Goal: Transaction & Acquisition: Purchase product/service

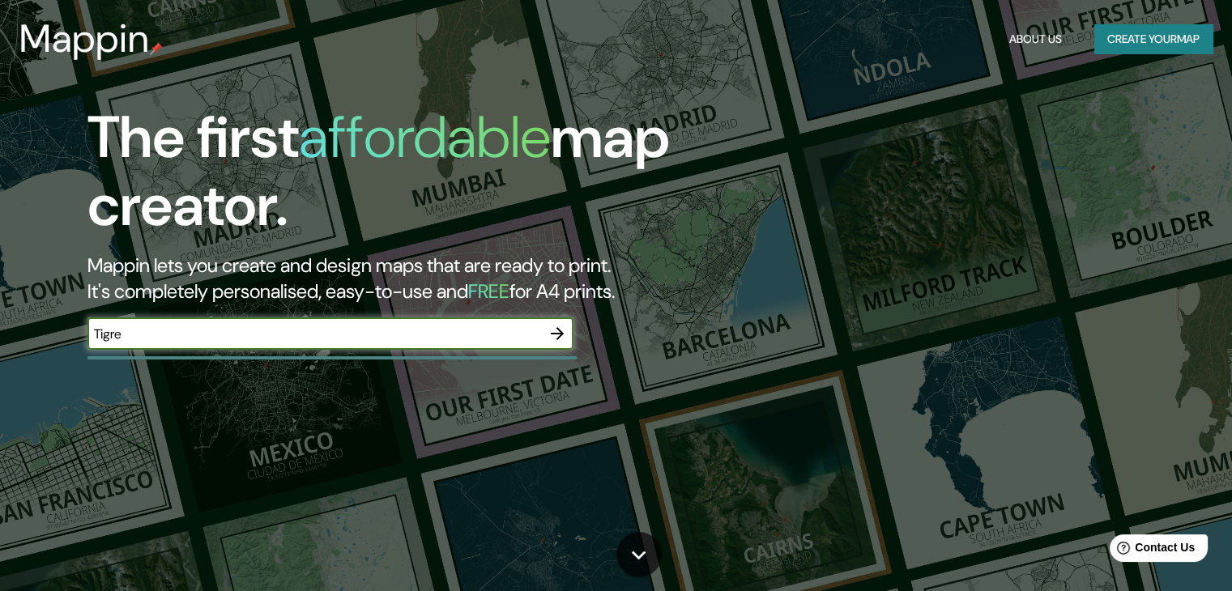
type input "Tigre"
click at [560, 334] on icon "button" at bounding box center [557, 333] width 13 height 13
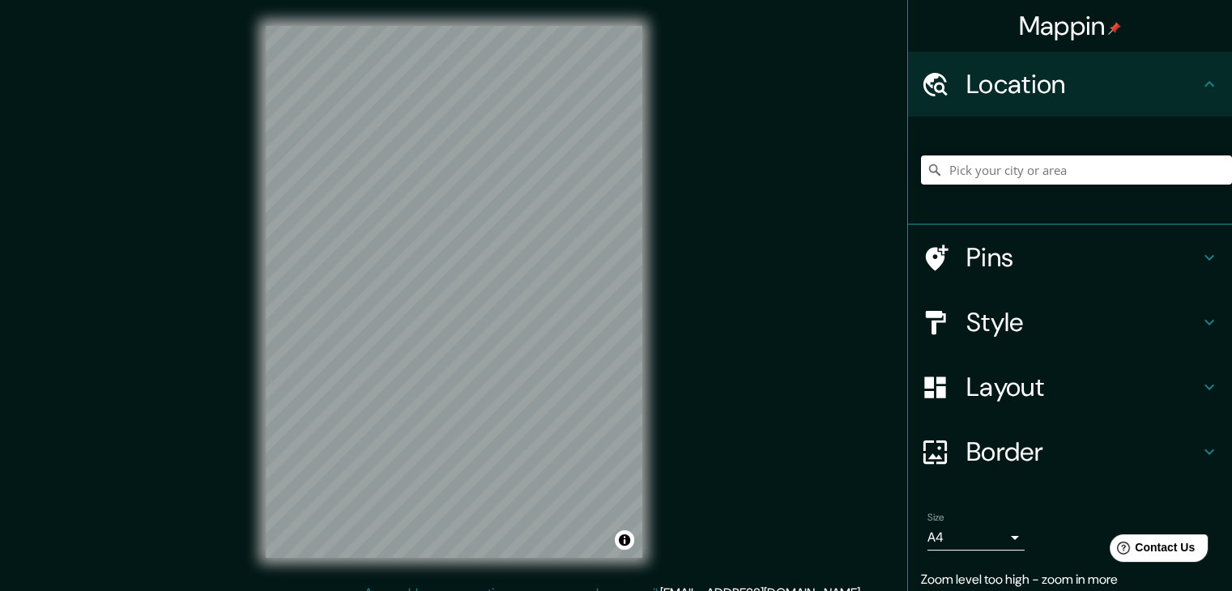
click at [987, 164] on input "Pick your city or area" at bounding box center [1076, 169] width 311 height 29
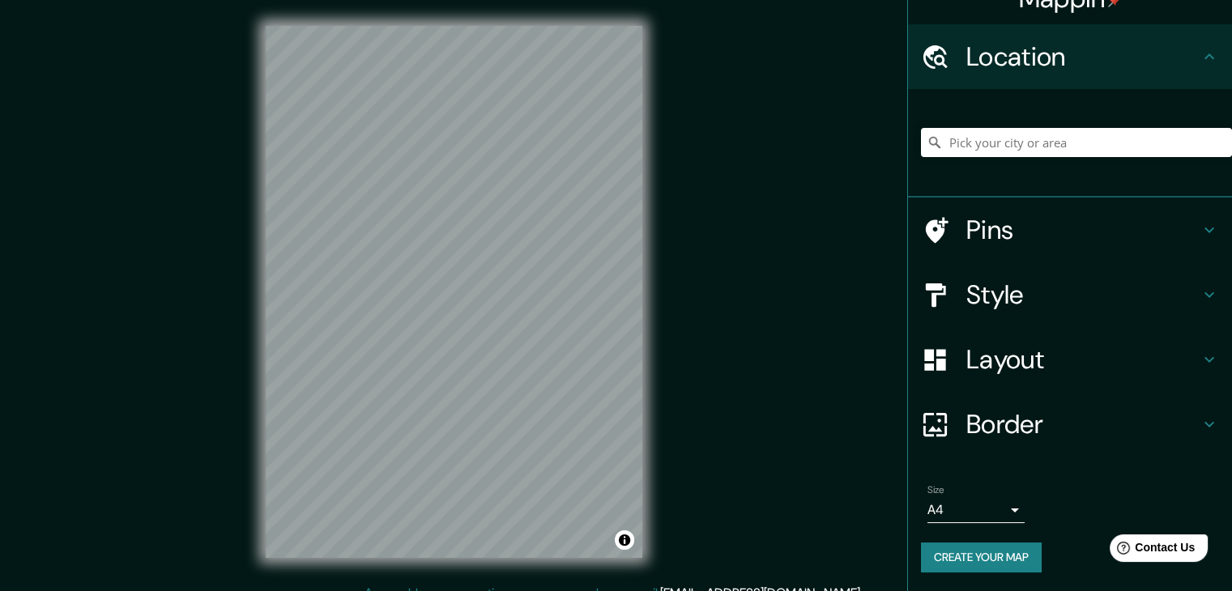
click at [996, 509] on body "Mappin Location Pins Style Layout Border Choose a border. Hint : you can make l…" at bounding box center [616, 295] width 1232 height 591
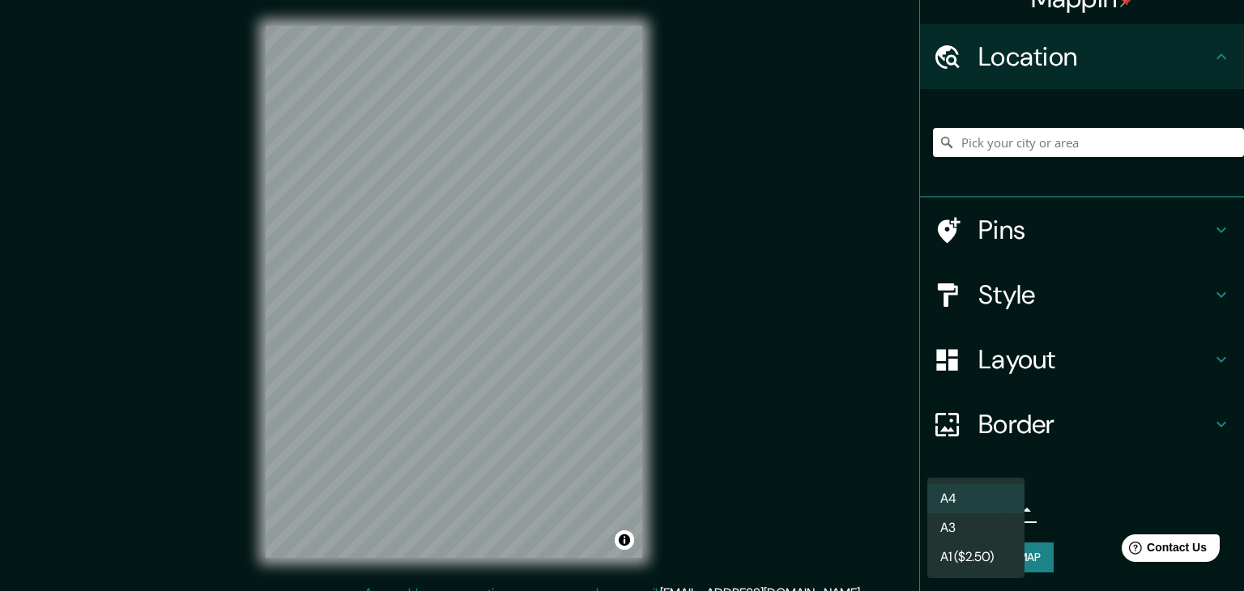
click at [994, 525] on li "A3" at bounding box center [975, 527] width 97 height 29
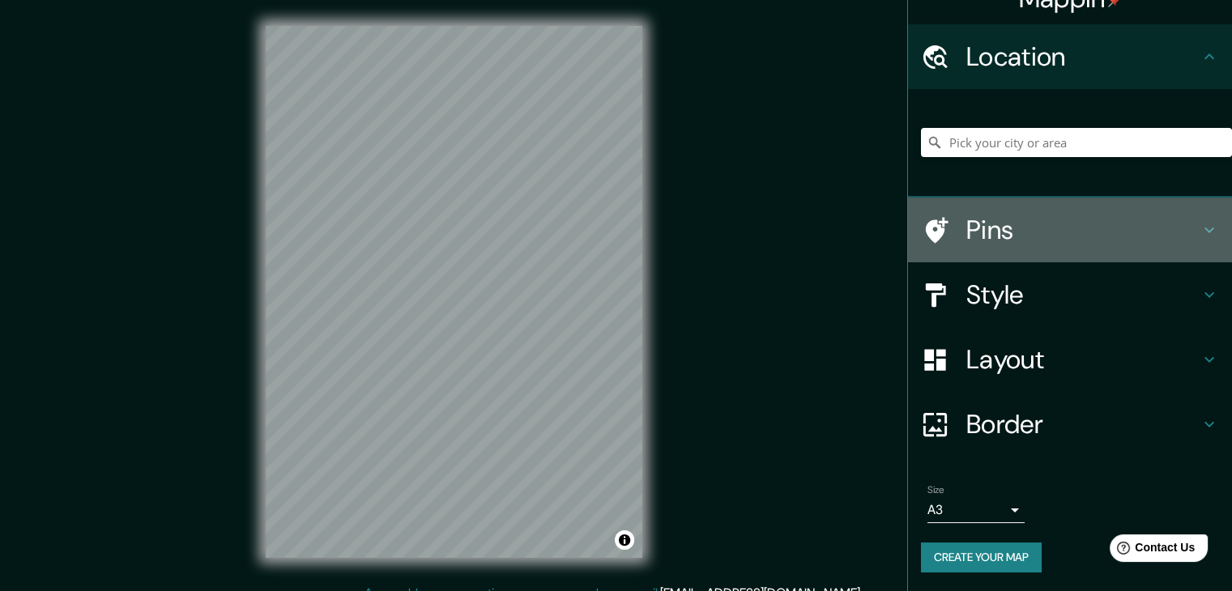
click at [1077, 228] on h4 "Pins" at bounding box center [1082, 230] width 233 height 32
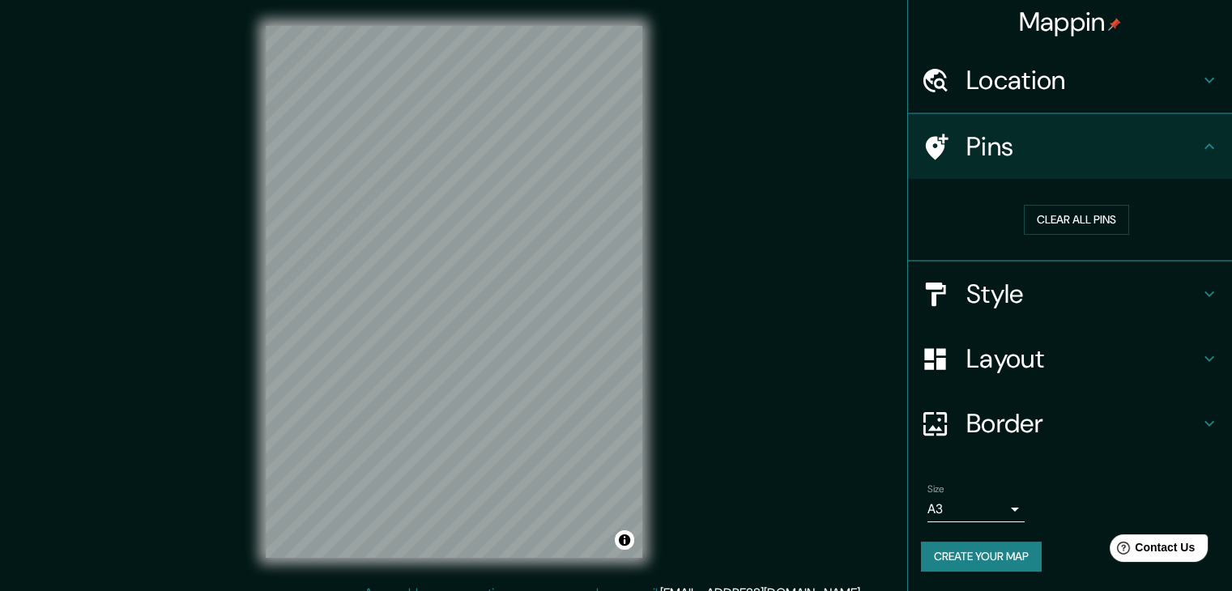
scroll to position [3, 0]
click at [1148, 156] on h4 "Pins" at bounding box center [1082, 147] width 233 height 32
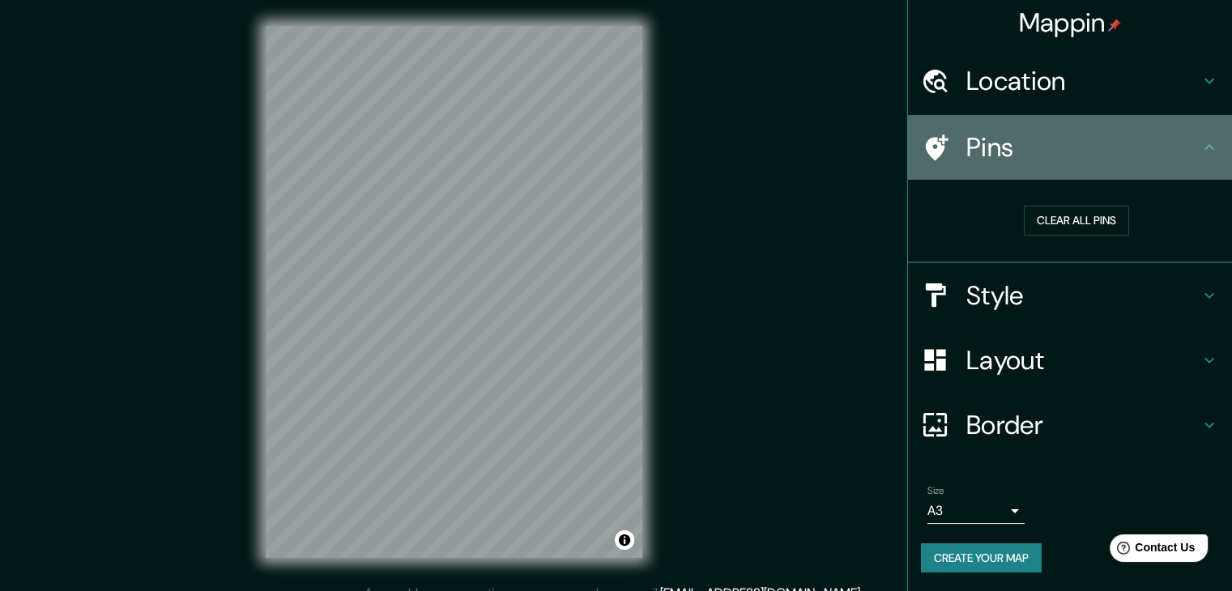
click at [1199, 138] on icon at bounding box center [1208, 147] width 19 height 19
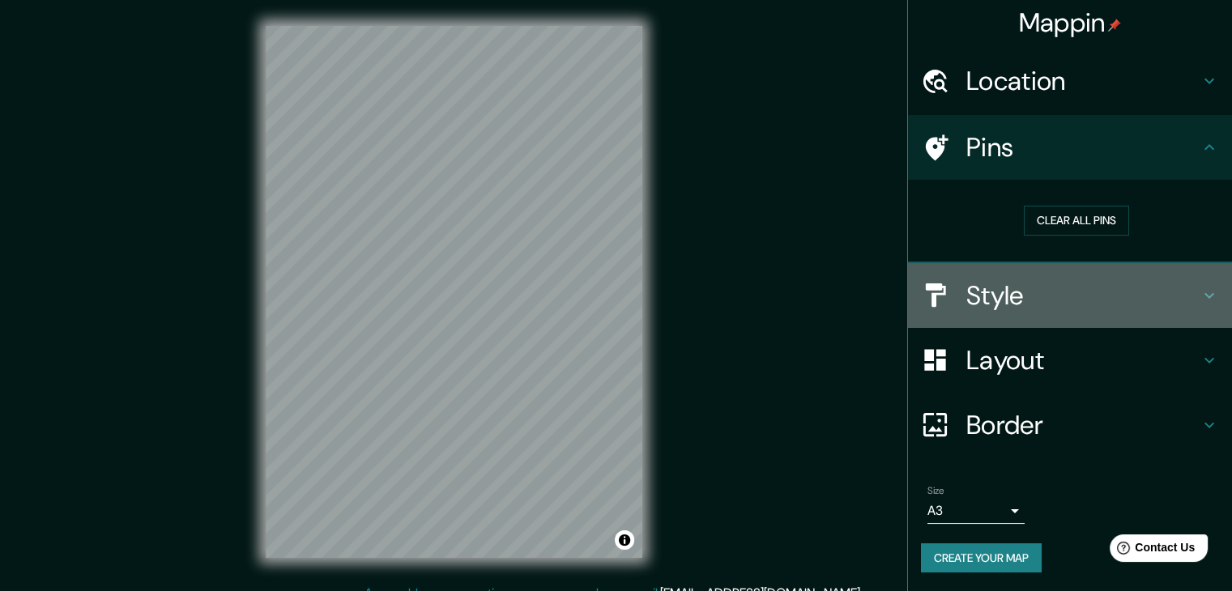
click at [1150, 290] on h4 "Style" at bounding box center [1082, 295] width 233 height 32
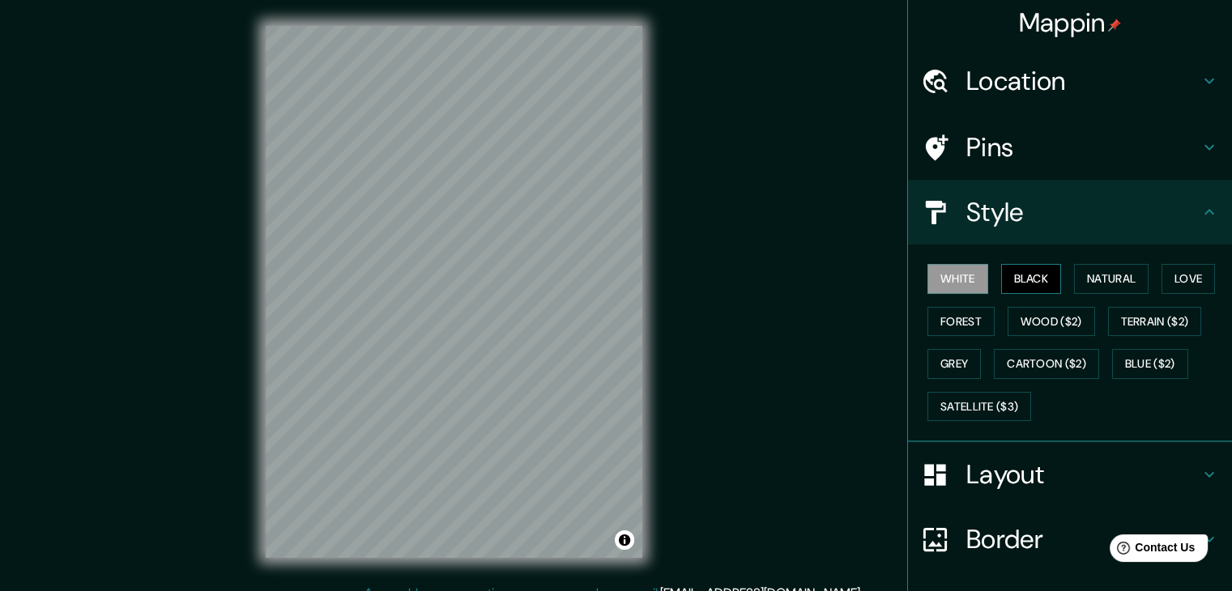
click at [1018, 272] on button "Black" at bounding box center [1031, 279] width 61 height 30
click at [936, 272] on button "White" at bounding box center [957, 279] width 61 height 30
click at [1097, 284] on button "Natural" at bounding box center [1111, 279] width 75 height 30
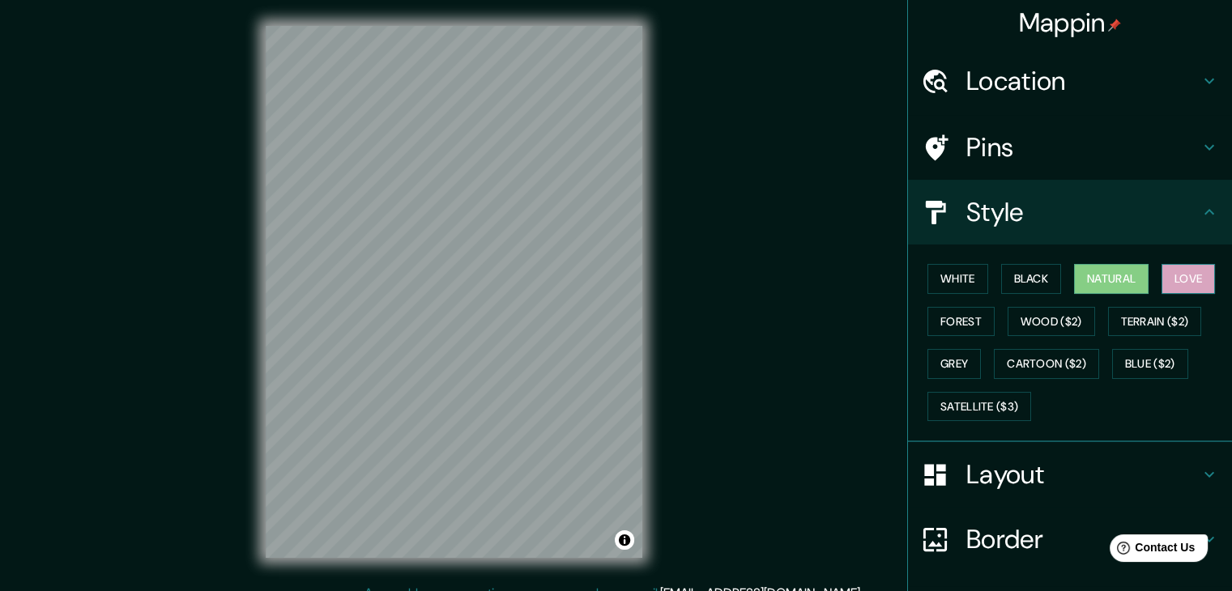
click at [1179, 283] on button "Love" at bounding box center [1187, 279] width 53 height 30
click at [943, 313] on button "Forest" at bounding box center [960, 322] width 67 height 30
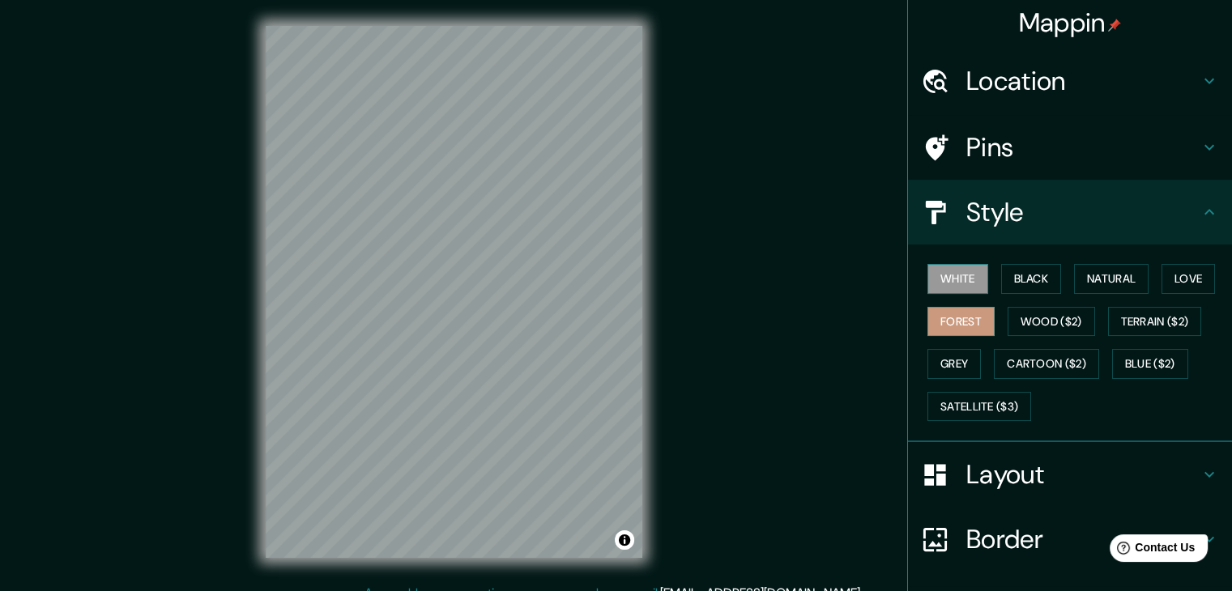
click at [969, 278] on button "White" at bounding box center [957, 279] width 61 height 30
click at [1037, 466] on h4 "Layout" at bounding box center [1082, 474] width 233 height 32
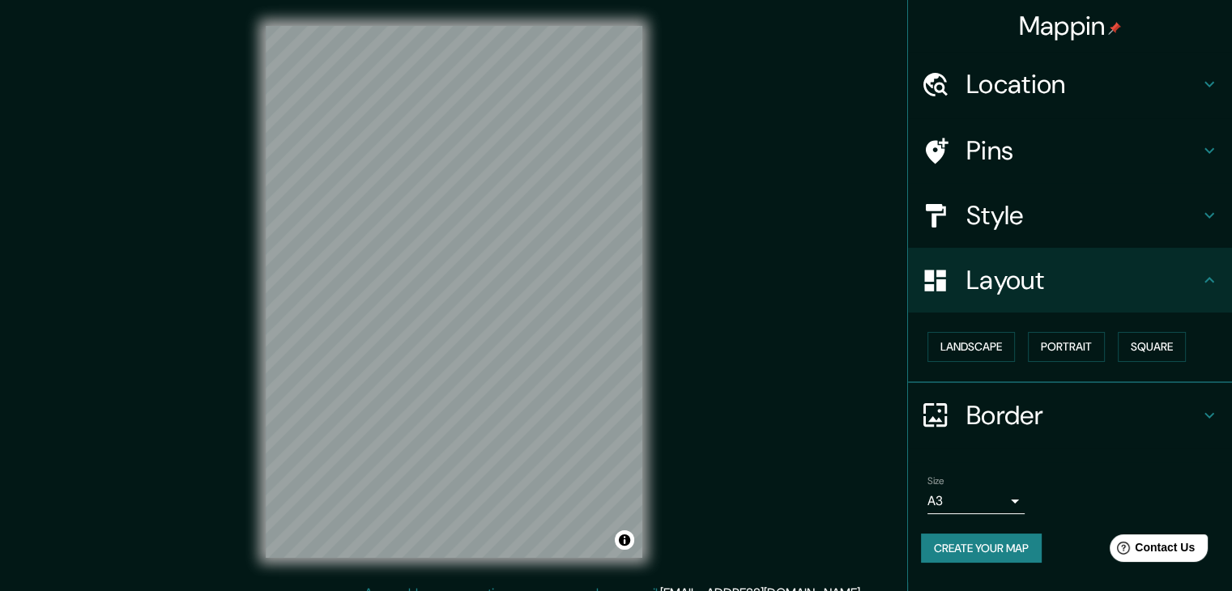
scroll to position [0, 0]
click at [994, 341] on button "Landscape" at bounding box center [970, 347] width 87 height 30
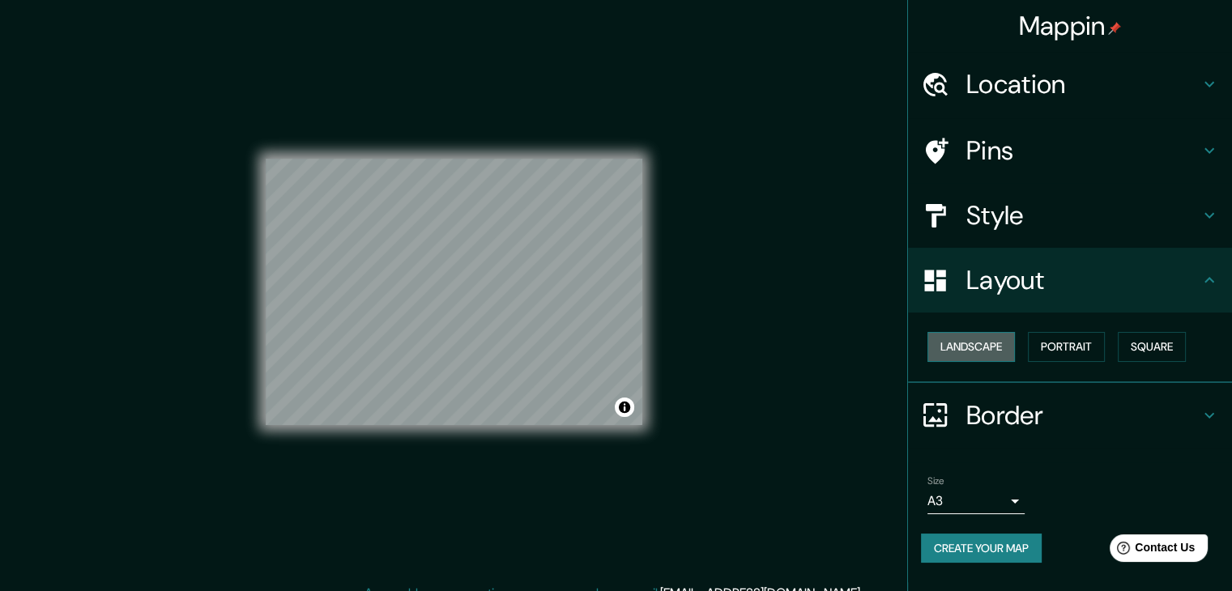
click at [994, 341] on button "Landscape" at bounding box center [970, 347] width 87 height 30
click at [1092, 351] on button "Portrait" at bounding box center [1066, 347] width 77 height 30
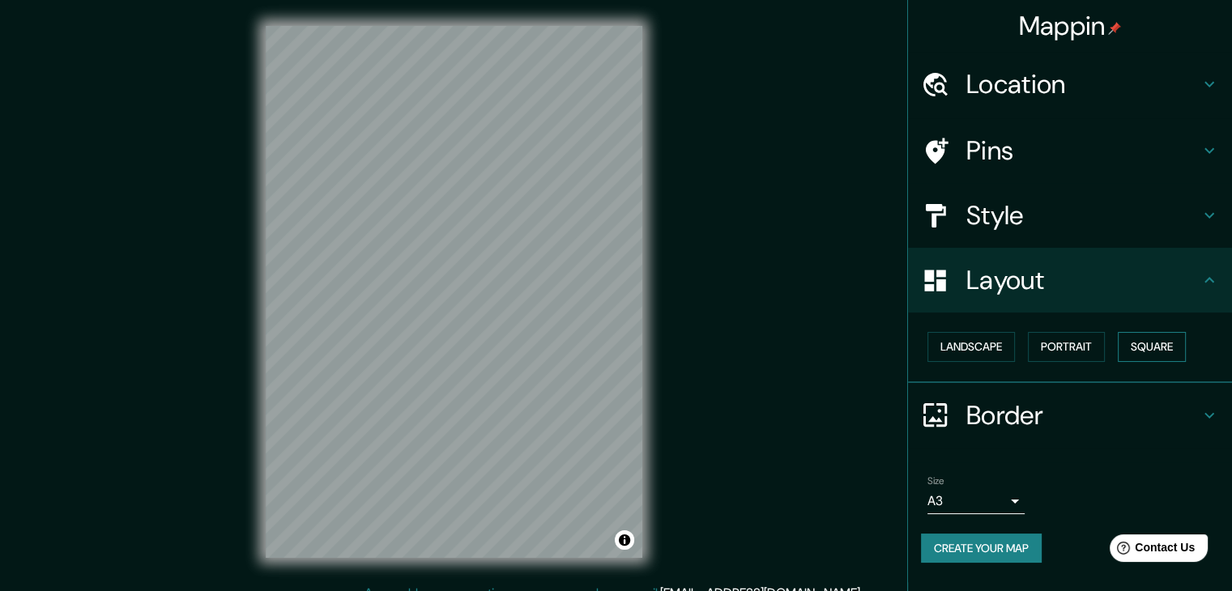
click at [1140, 347] on button "Square" at bounding box center [1152, 347] width 68 height 30
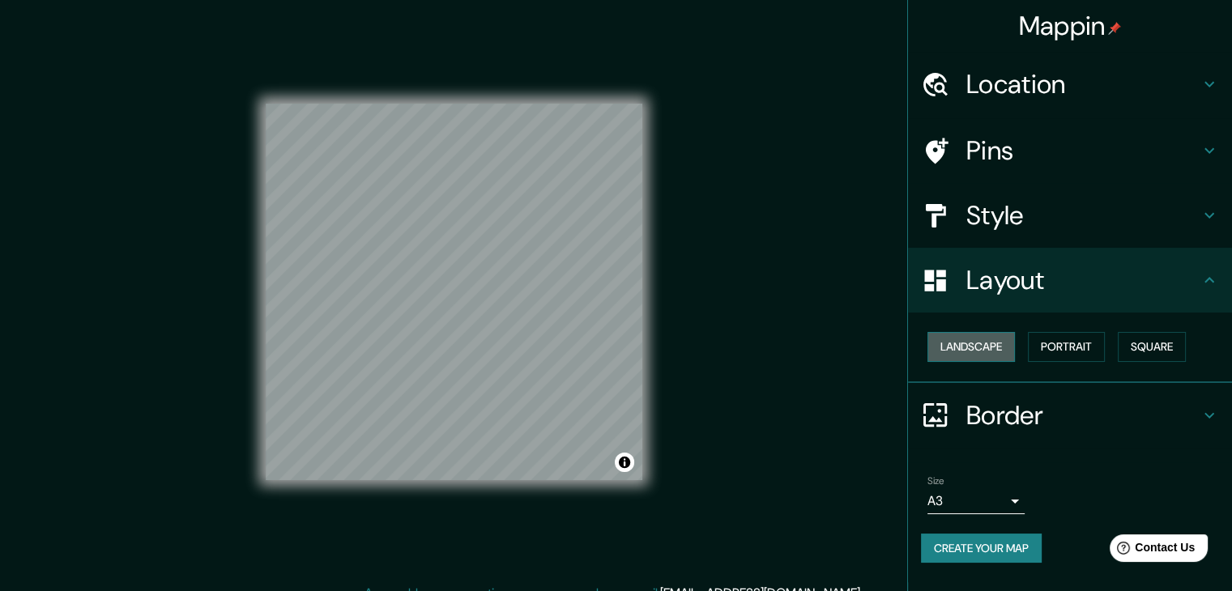
click at [977, 349] on button "Landscape" at bounding box center [970, 347] width 87 height 30
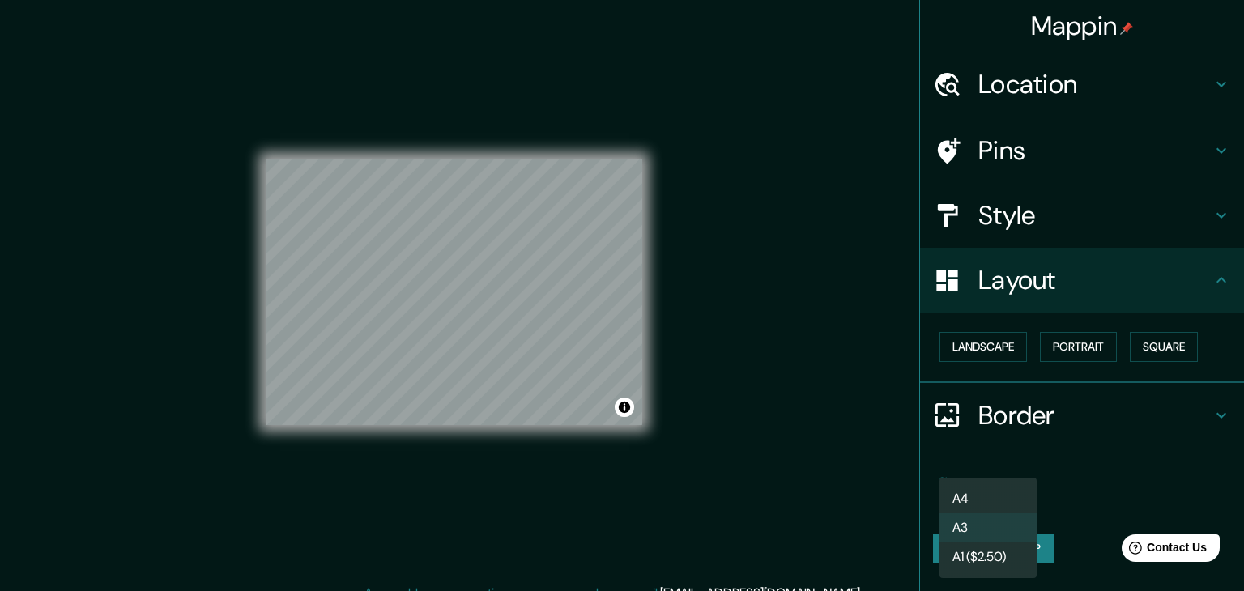
click at [1003, 505] on body "Mappin Location Pins Style Layout Landscape Portrait Square Border Choose a bor…" at bounding box center [622, 295] width 1244 height 591
click at [1007, 526] on li "A3" at bounding box center [987, 527] width 97 height 29
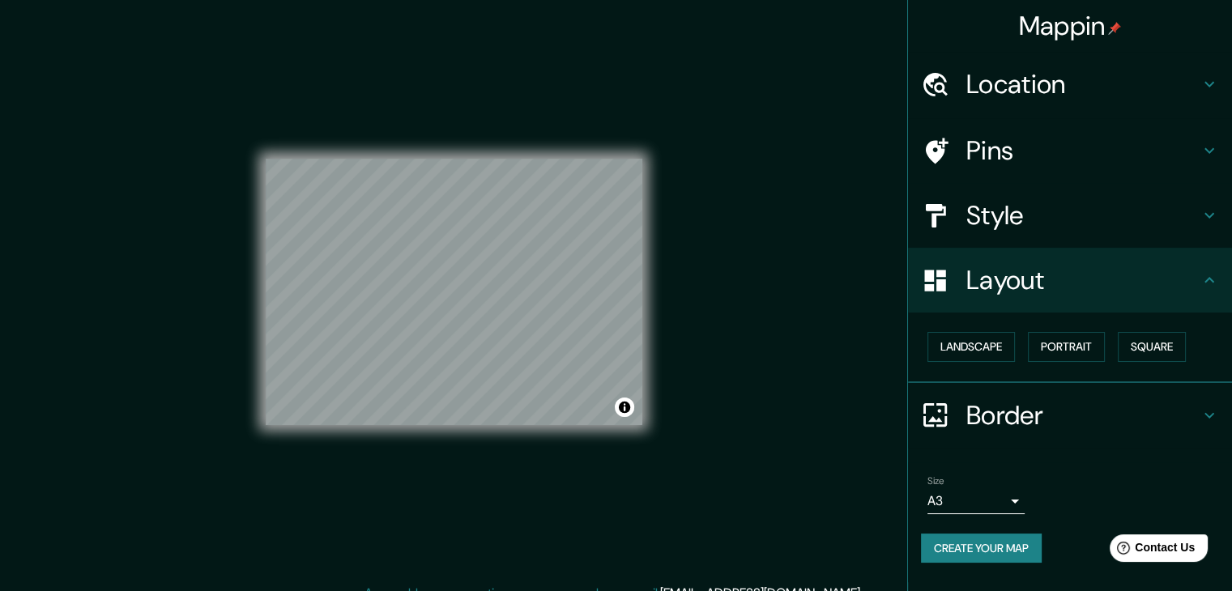
click at [1131, 478] on div "Size A3 a4" at bounding box center [1070, 495] width 298 height 52
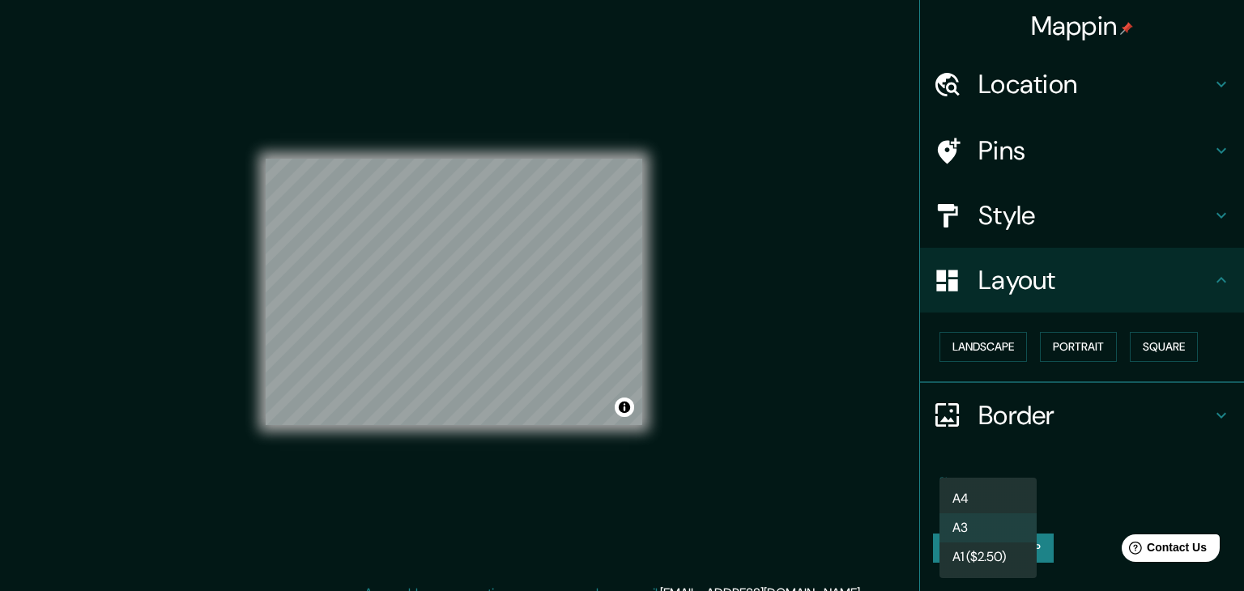
click at [972, 490] on body "Mappin Location Pins Style Layout Landscape Portrait Square Border Choose a bor…" at bounding box center [622, 295] width 1244 height 591
click at [985, 496] on li "A4" at bounding box center [987, 498] width 97 height 29
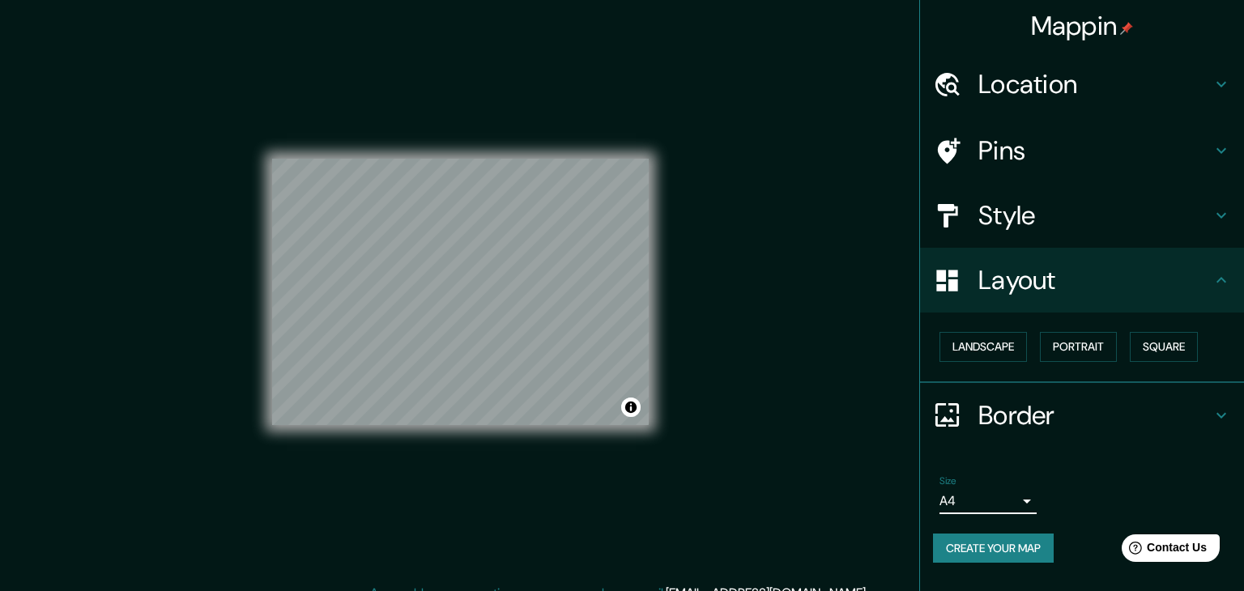
click at [990, 512] on body "Mappin Location Pins Style Layout Landscape Portrait Square Border Choose a bor…" at bounding box center [622, 295] width 1244 height 591
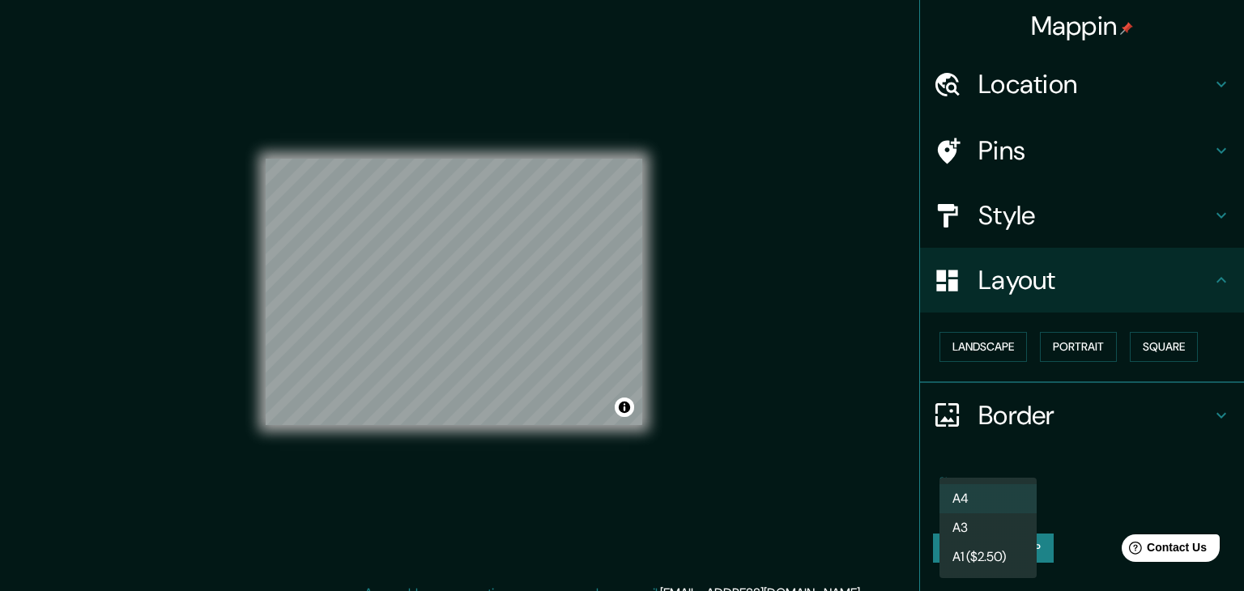
click at [985, 530] on li "A3" at bounding box center [987, 527] width 97 height 29
type input "a4"
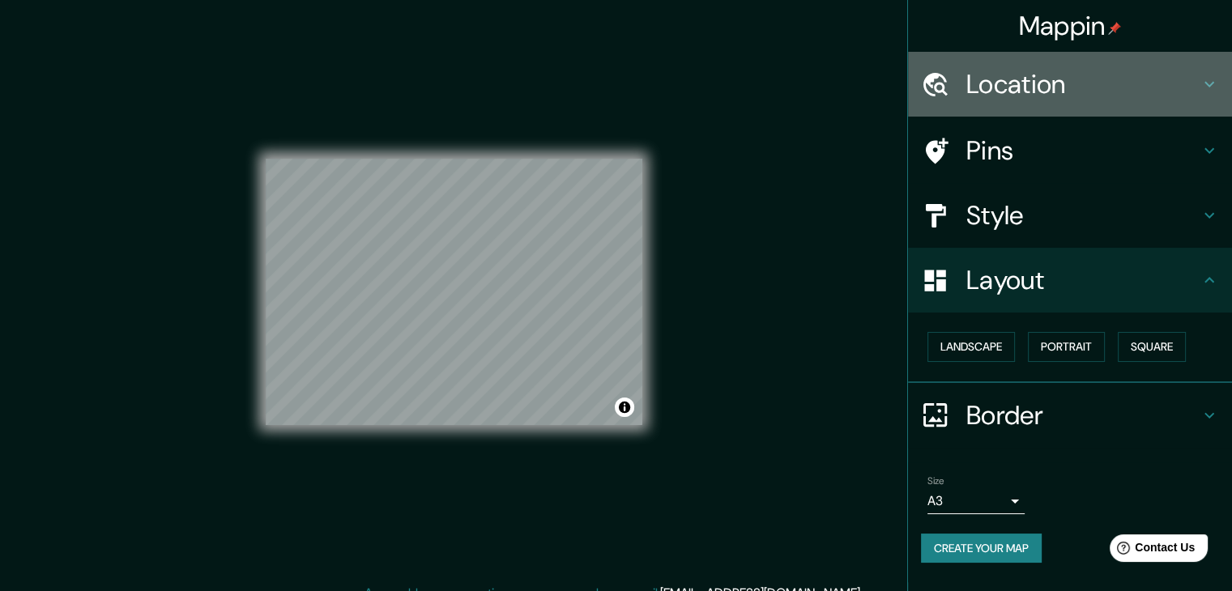
click at [1103, 88] on h4 "Location" at bounding box center [1082, 84] width 233 height 32
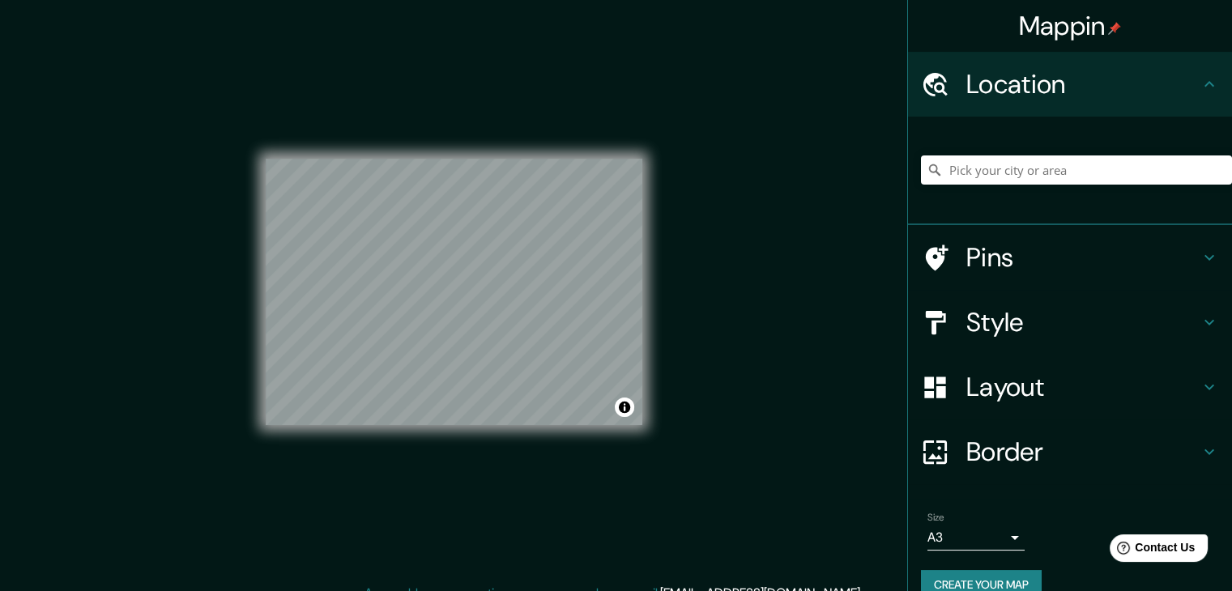
click at [1105, 85] on h4 "Location" at bounding box center [1082, 84] width 233 height 32
click at [1185, 85] on h4 "Location" at bounding box center [1082, 84] width 233 height 32
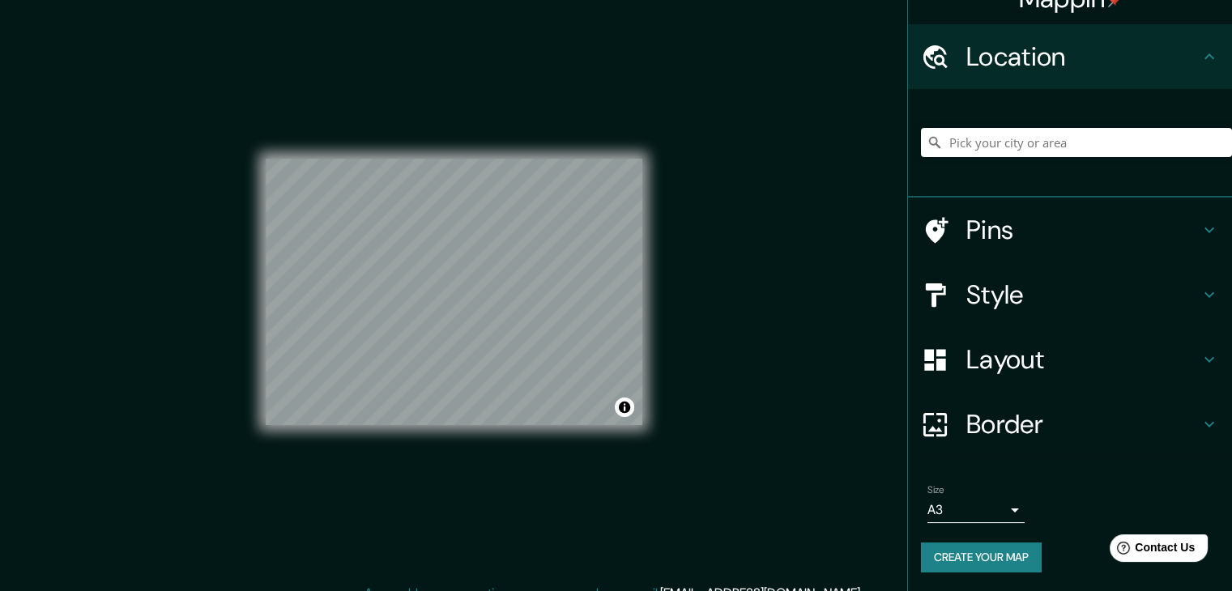
click at [998, 552] on button "Create your map" at bounding box center [981, 558] width 121 height 30
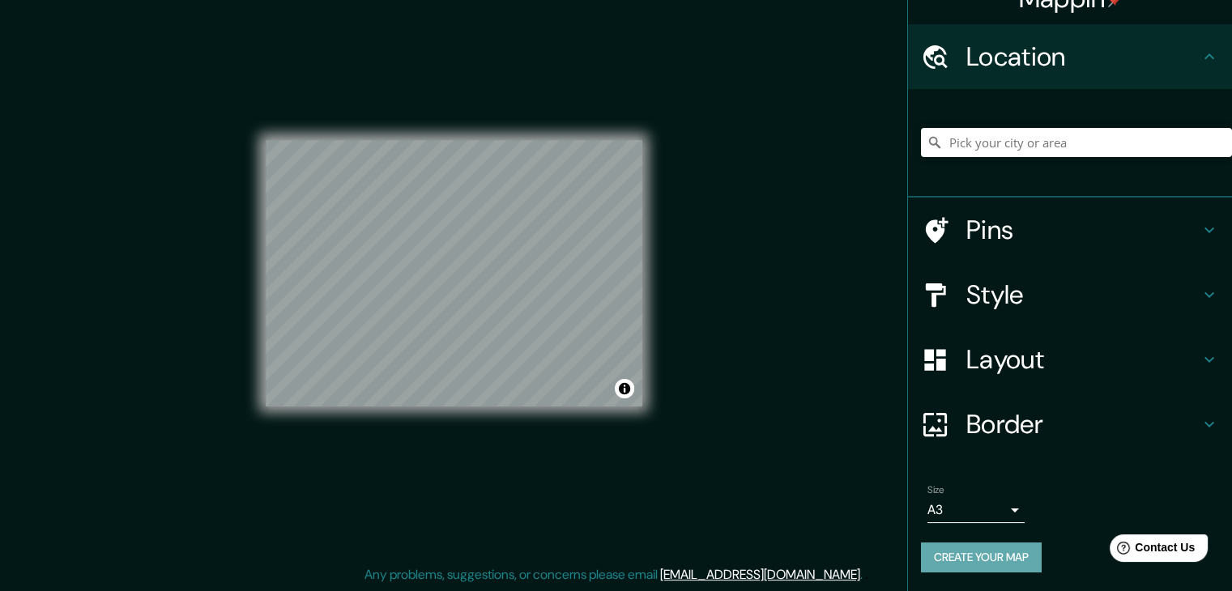
click at [973, 566] on button "Create your map" at bounding box center [981, 558] width 121 height 30
